Goal: Browse casually: Explore the website without a specific task or goal

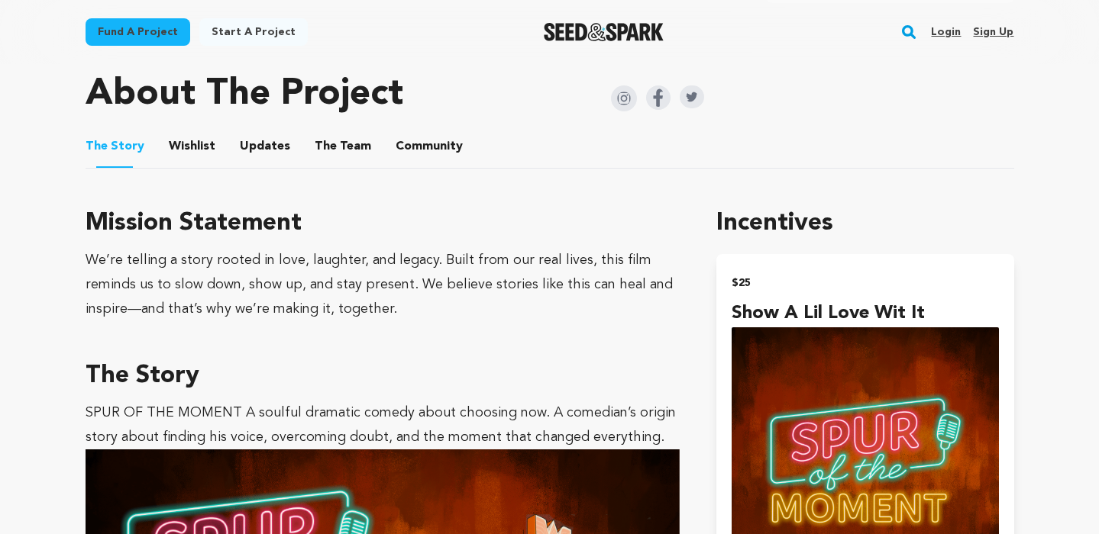
scroll to position [477, 0]
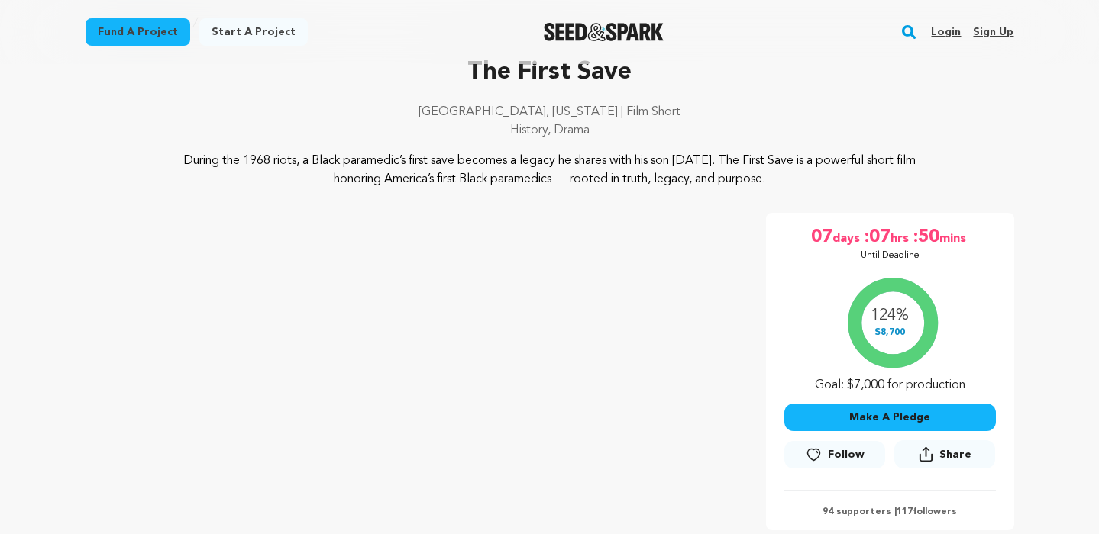
scroll to position [3, 0]
